Goal: Information Seeking & Learning: Learn about a topic

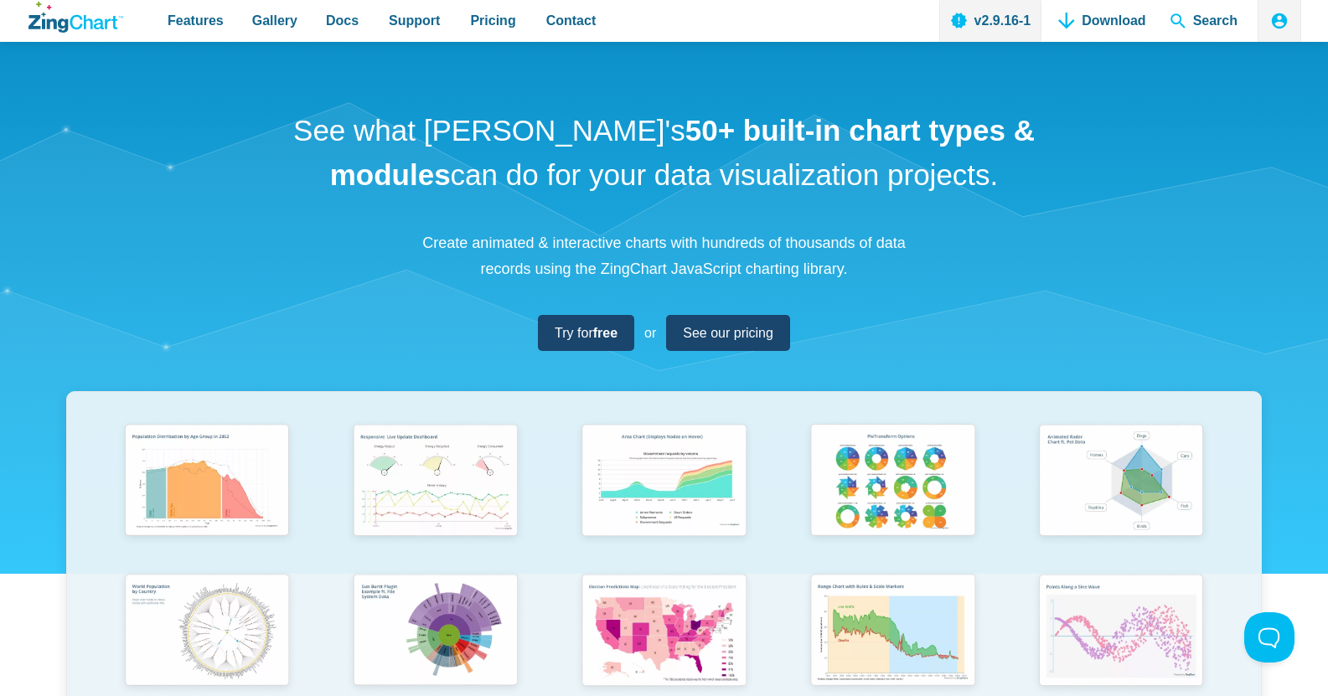
drag, startPoint x: 1339, startPoint y: 58, endPoint x: 1307, endPoint y: 60, distance: 31.1
click at [1307, 60] on div "See what ZingChart's 50+ built-in chart types & modules can do for your data vi…" at bounding box center [664, 496] width 1328 height 908
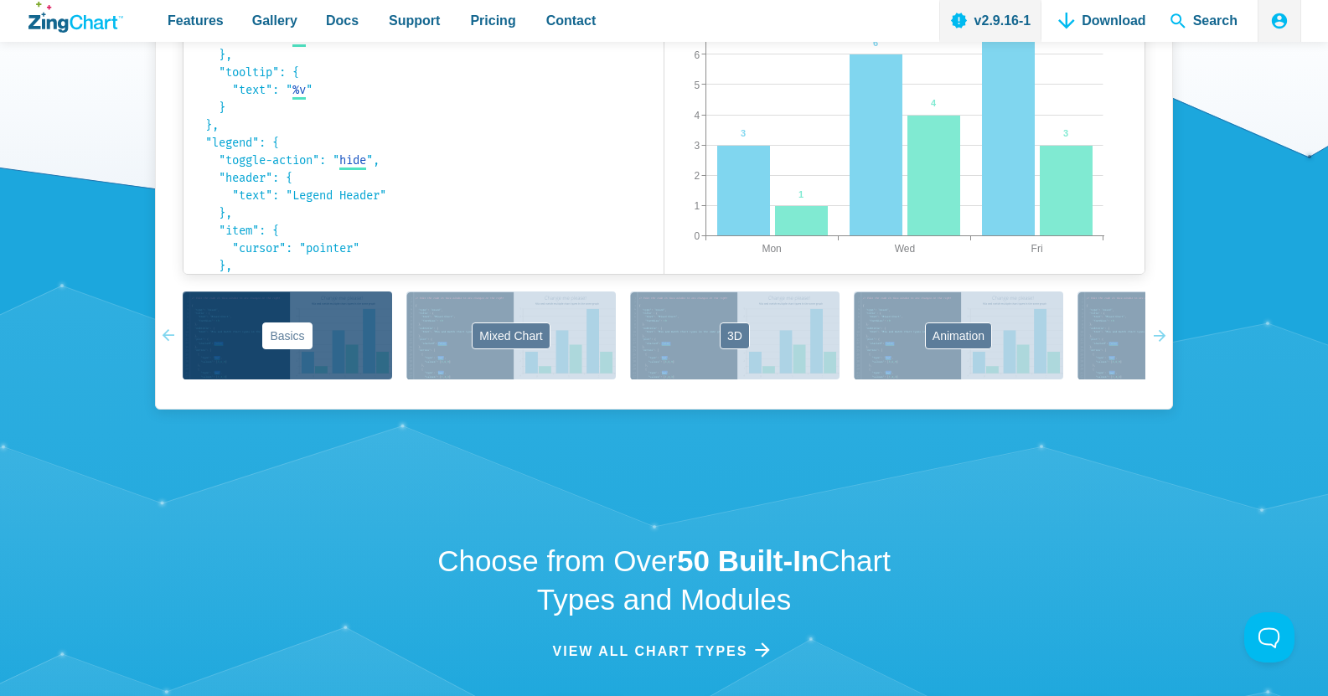
scroll to position [1276, 0]
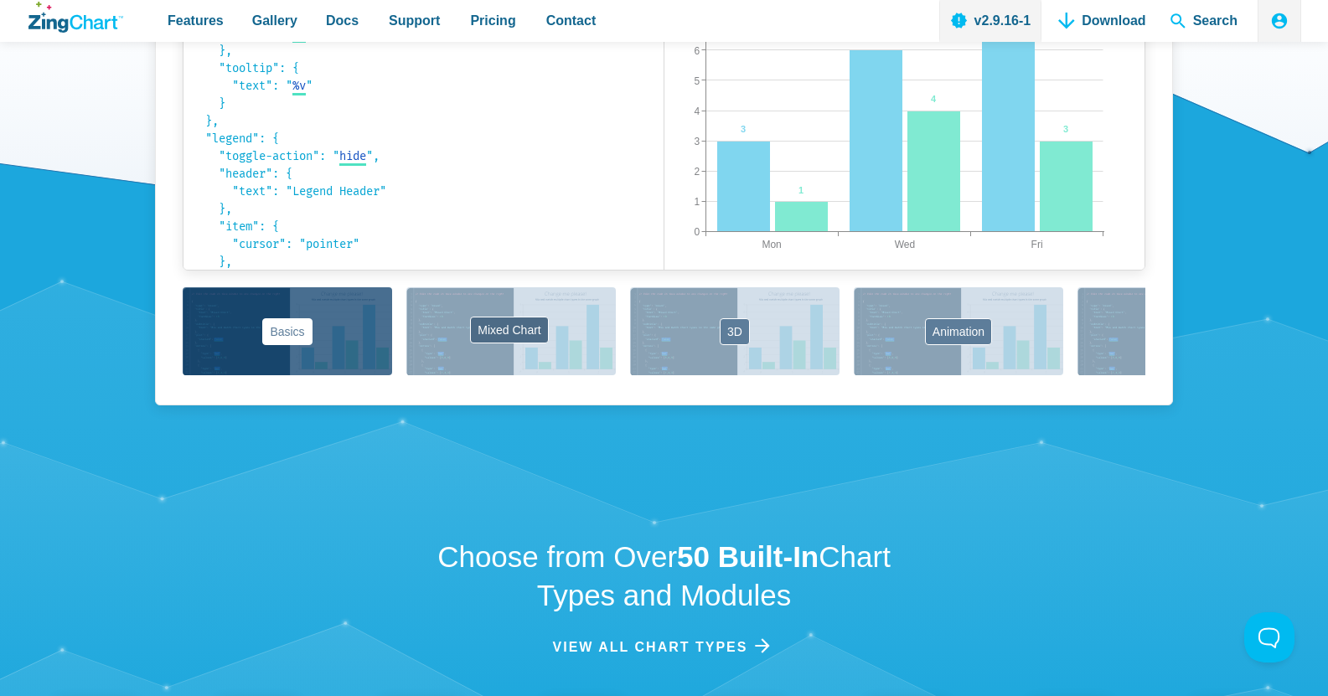
click at [525, 375] on button "Mixed Chart" at bounding box center [511, 331] width 210 height 88
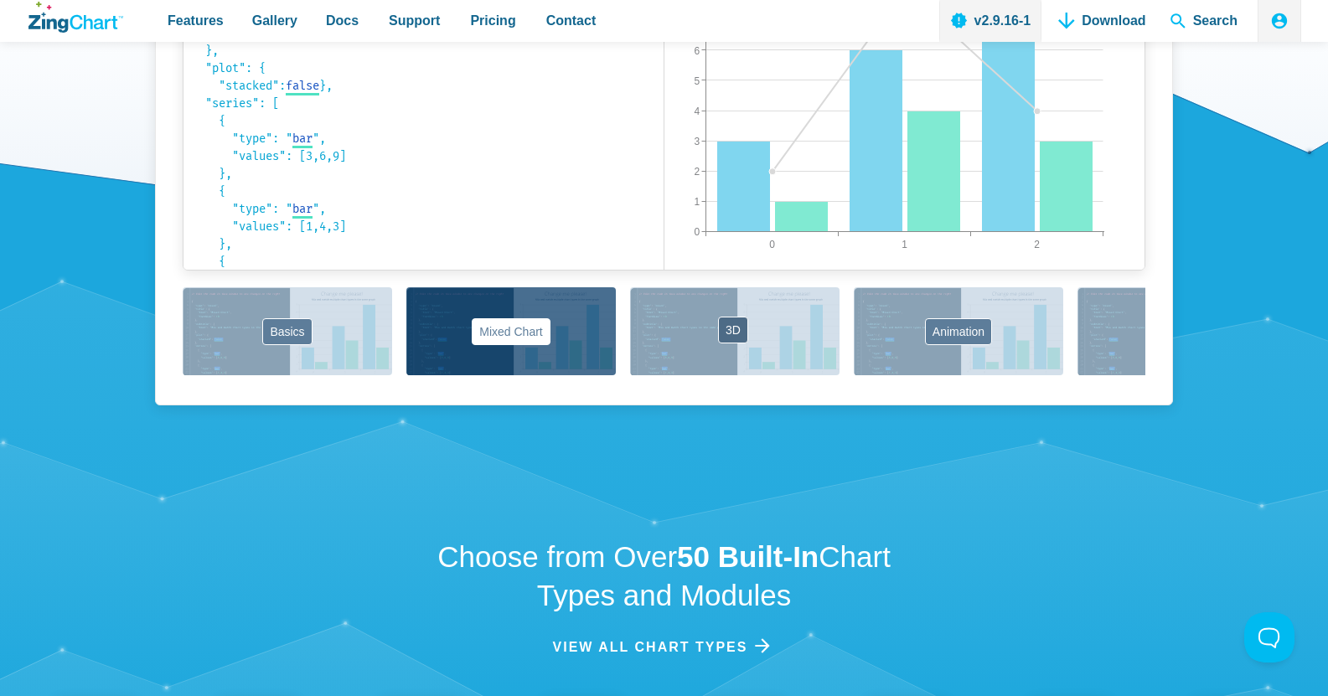
click at [729, 375] on button "3D" at bounding box center [735, 331] width 210 height 88
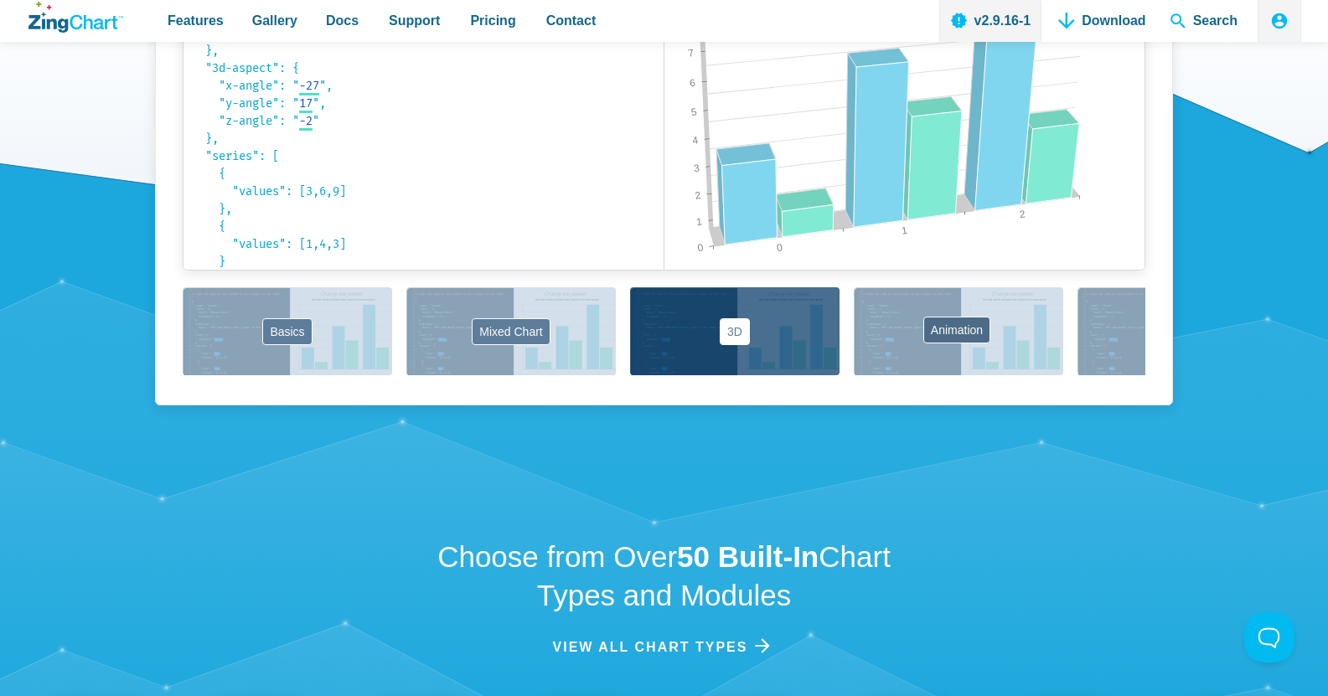
click at [940, 375] on button "Animation" at bounding box center [959, 331] width 210 height 88
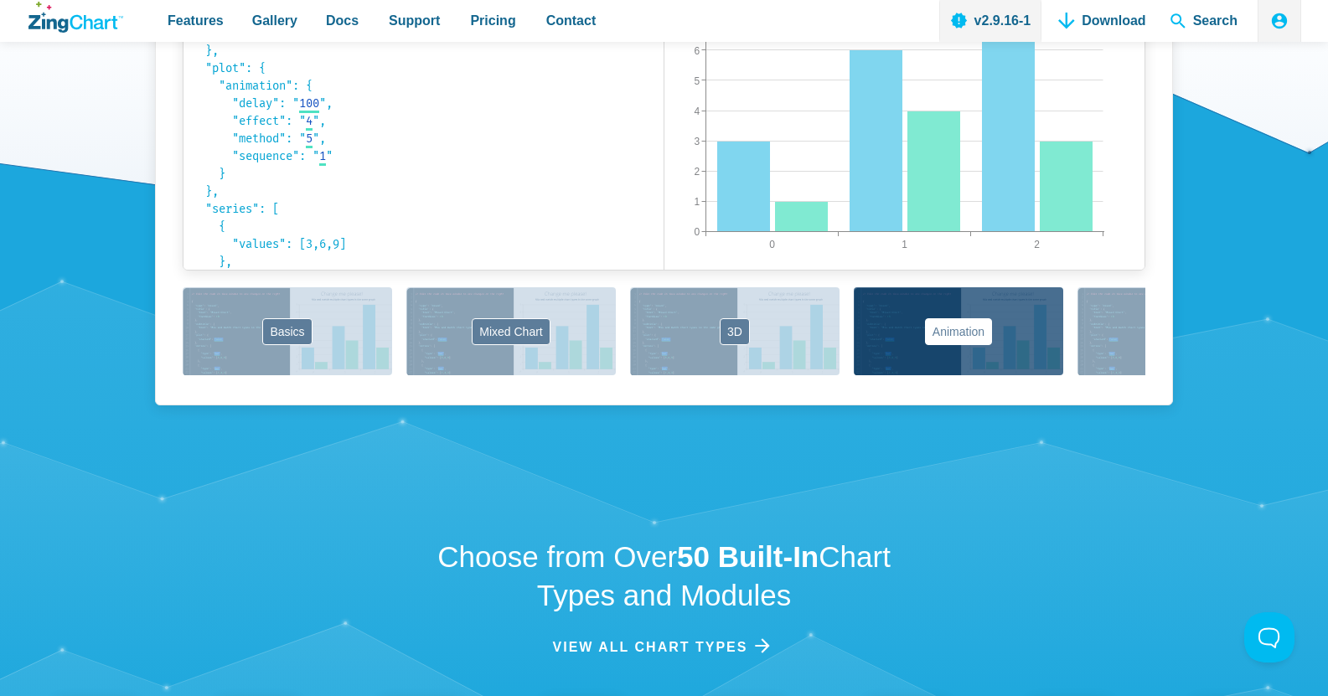
click at [1116, 375] on button "Labels" at bounding box center [1183, 331] width 210 height 88
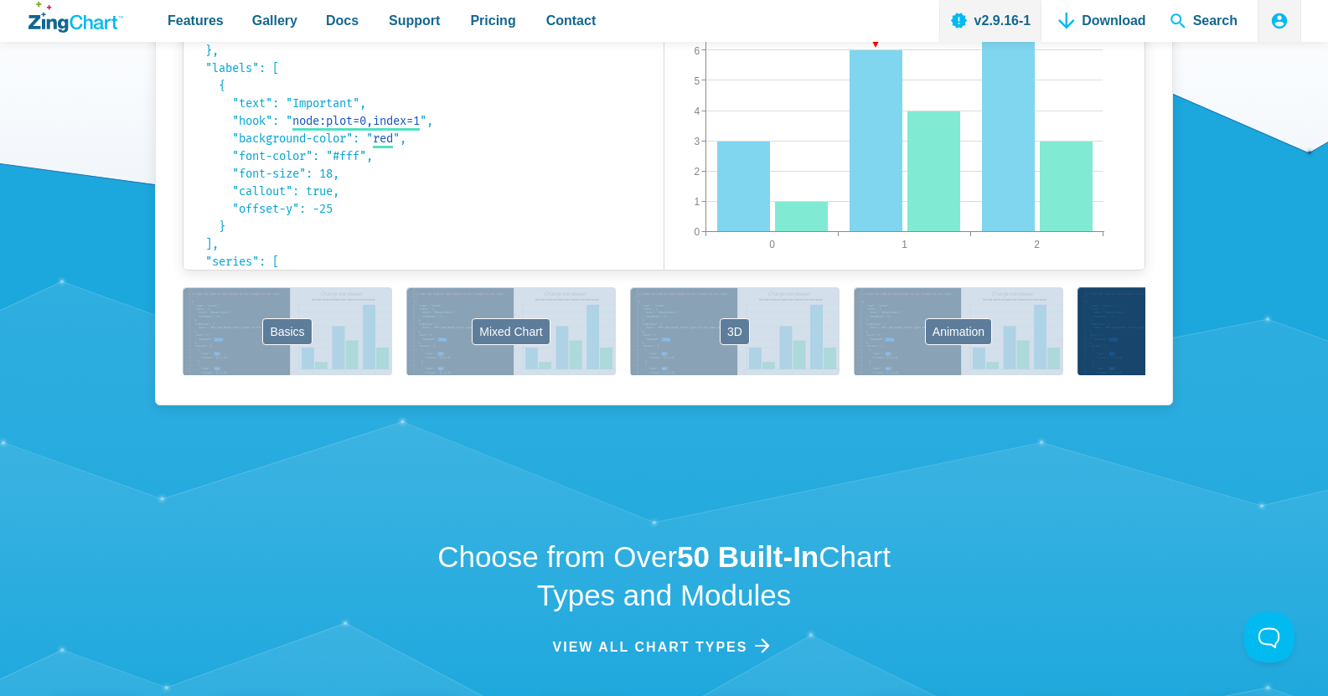
click at [1159, 375] on icon "App Content" at bounding box center [1154, 331] width 13 height 88
click at [1167, 406] on div "Labels Place anywhere to display text, URLs, images and more { "type": "bar", "…" at bounding box center [664, 112] width 1018 height 588
click at [1159, 375] on icon "App Content" at bounding box center [1154, 331] width 13 height 88
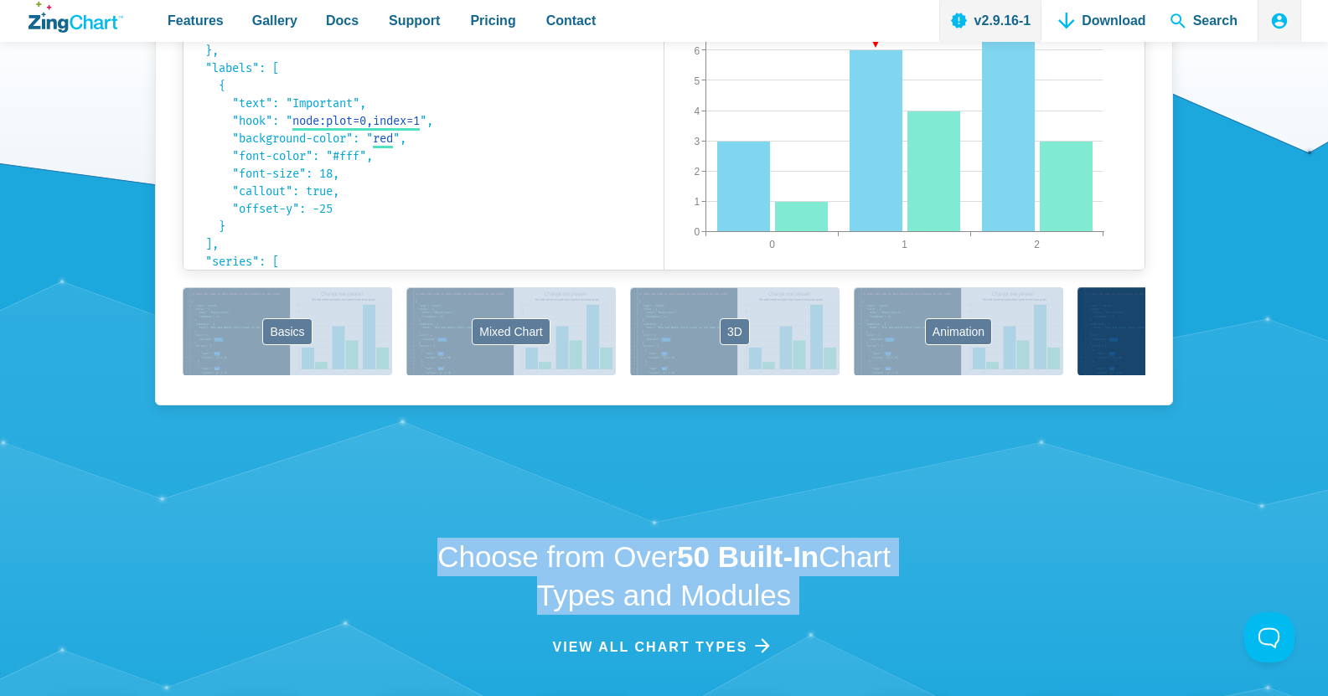
click at [1159, 375] on icon "App Content" at bounding box center [1154, 331] width 13 height 88
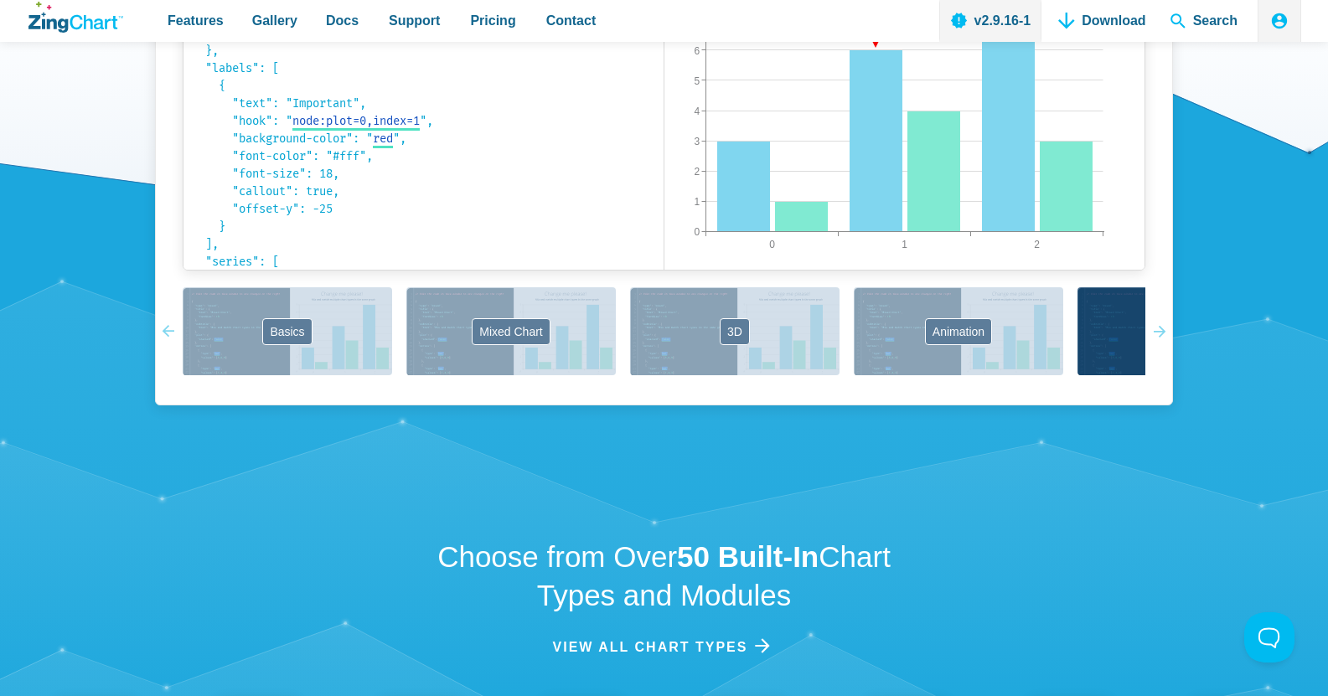
click at [1148, 406] on div "Labels Place anywhere to display text, URLs, images and more { "type": "bar", "…" at bounding box center [664, 112] width 1018 height 588
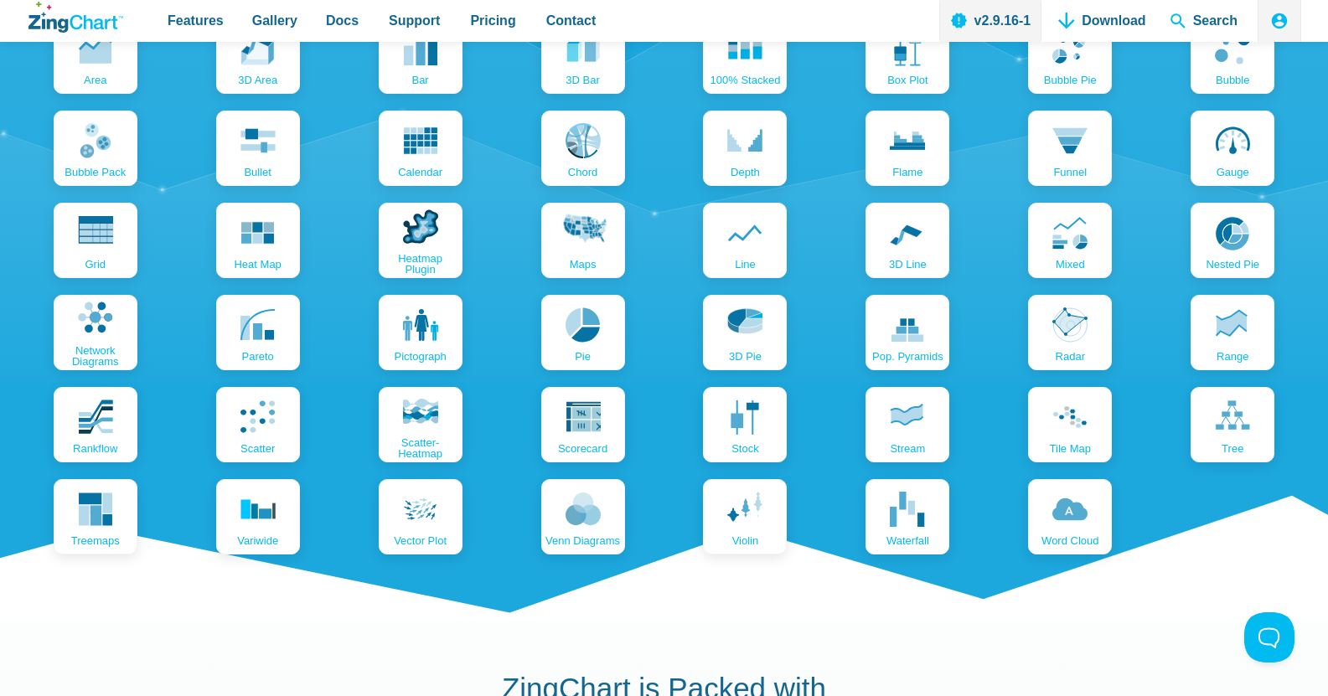
scroll to position [1958, 0]
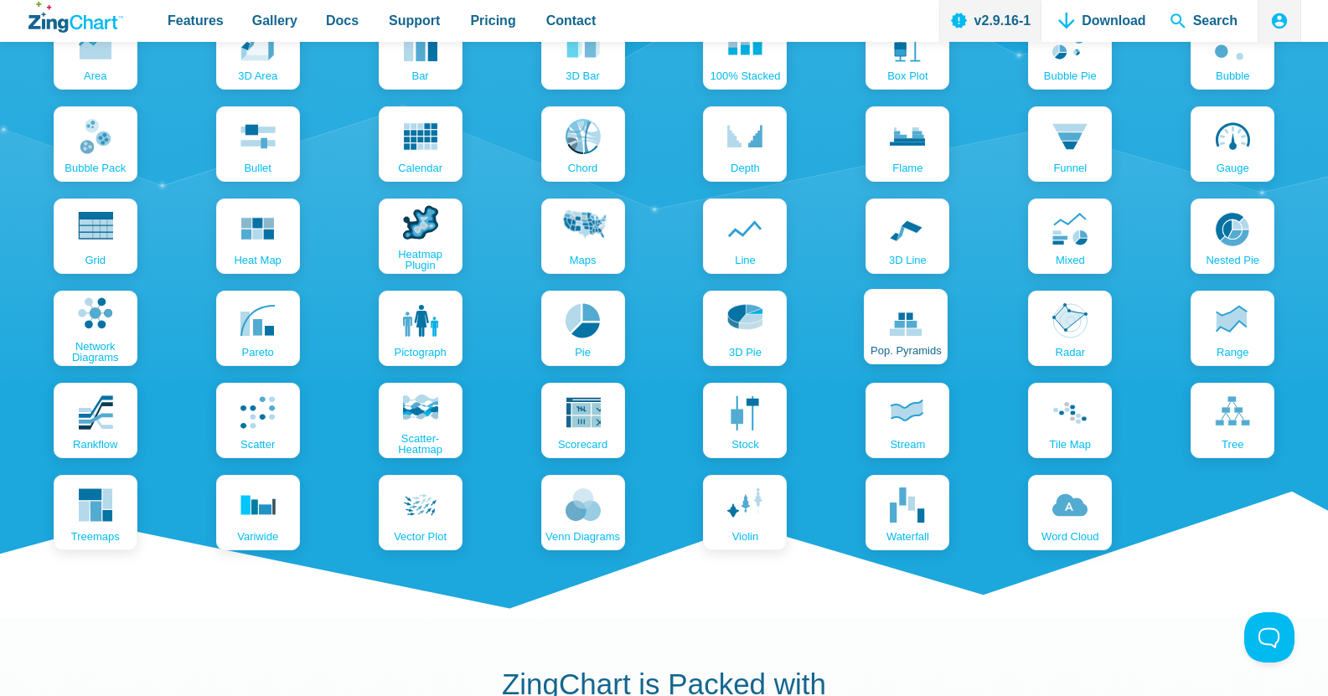
click at [884, 365] on link "pop. pyramids" at bounding box center [906, 326] width 84 height 75
click at [432, 521] on icon "App Content" at bounding box center [418, 503] width 35 height 35
click at [904, 144] on use "App Content" at bounding box center [905, 135] width 35 height 18
